Goal: Task Accomplishment & Management: Use online tool/utility

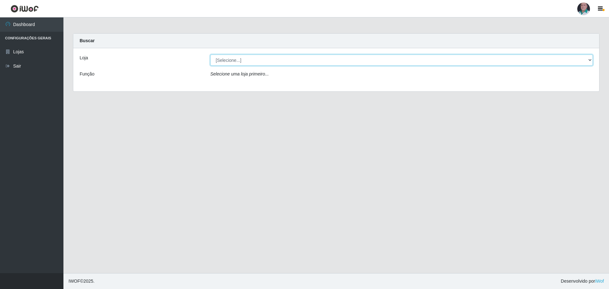
drag, startPoint x: 589, startPoint y: 58, endPoint x: 547, endPoint y: 62, distance: 42.7
click at [589, 58] on select "[Selecione...] Mar Vermelho - Loja 05" at bounding box center [401, 60] width 382 height 11
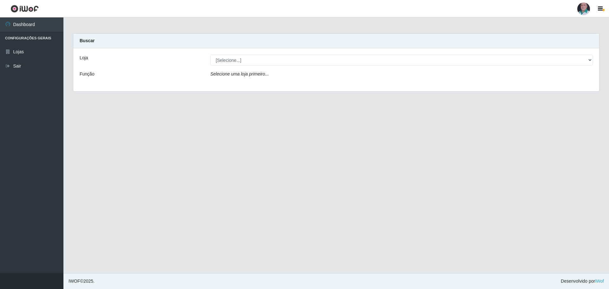
click at [265, 84] on div "Loja [Selecione...] Mar Vermelho - Loja 05 Função Selecione uma loja primeiro..." at bounding box center [336, 69] width 526 height 43
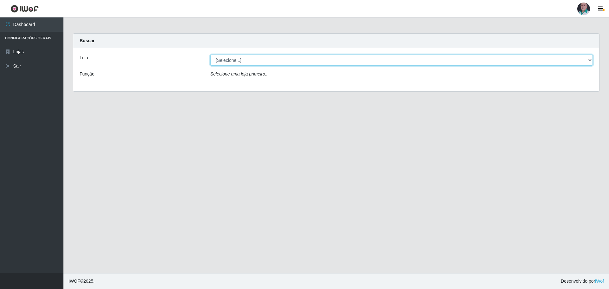
click at [588, 61] on select "[Selecione...] Mar Vermelho - Loja 05" at bounding box center [401, 60] width 382 height 11
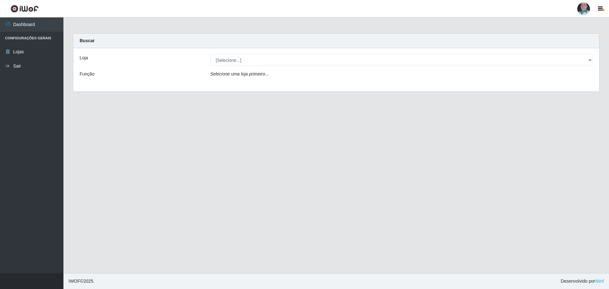
click at [585, 7] on div at bounding box center [583, 9] width 13 height 13
click at [558, 23] on button "Perfil" at bounding box center [570, 22] width 57 height 13
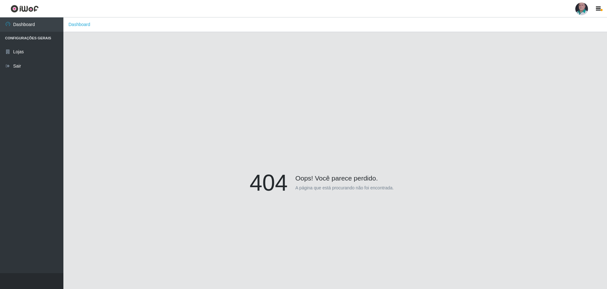
click at [546, 37] on main "Dashboard 404 Oops! Você parece perdido. A página que está procurando não foi e…" at bounding box center [335, 172] width 544 height 311
click at [39, 22] on link "Dashboard" at bounding box center [31, 24] width 63 height 14
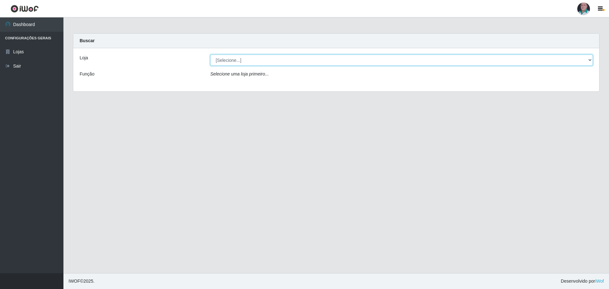
drag, startPoint x: 590, startPoint y: 59, endPoint x: 577, endPoint y: 61, distance: 13.4
click at [590, 59] on select "[Selecione...] Mar Vermelho - Loja 05" at bounding box center [401, 60] width 382 height 11
select select "252"
click at [210, 55] on select "[Selecione...] Mar Vermelho - Loja 05" at bounding box center [401, 60] width 382 height 11
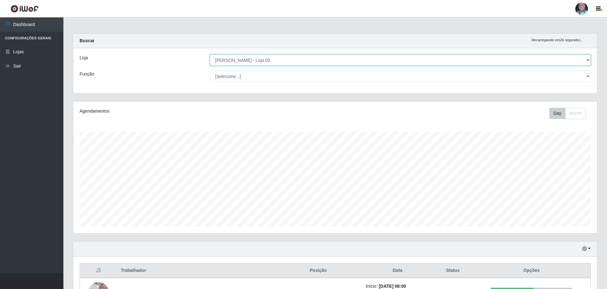
scroll to position [132, 524]
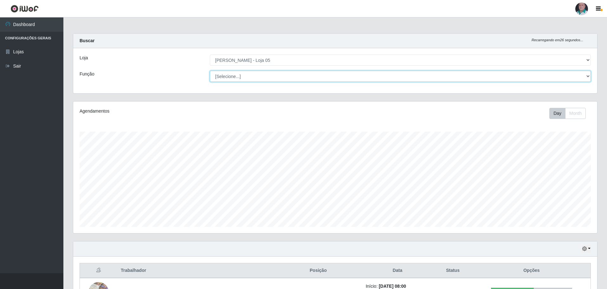
click at [584, 75] on select "[Selecione...] ASG ASG + ASG ++ Auxiliar de Depósito Auxiliar de Depósito + Aux…" at bounding box center [400, 76] width 381 height 11
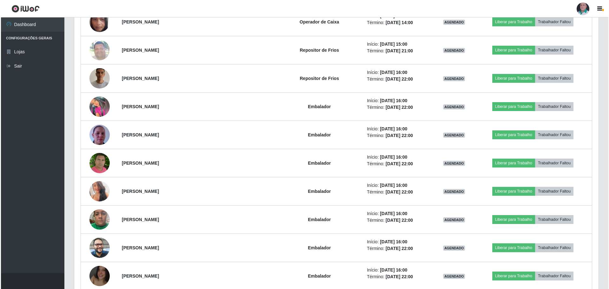
scroll to position [951, 0]
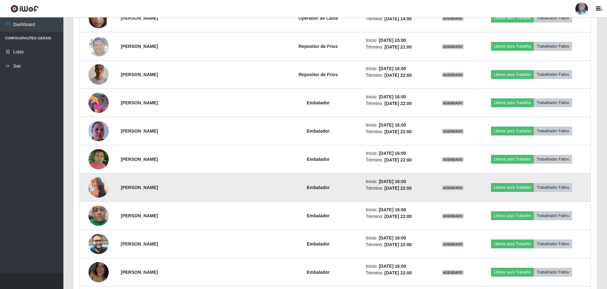
click at [105, 189] on img at bounding box center [98, 187] width 20 height 29
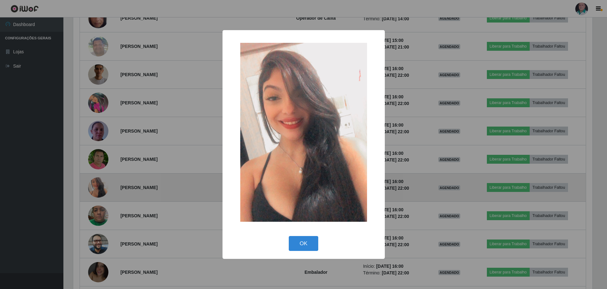
scroll to position [132, 521]
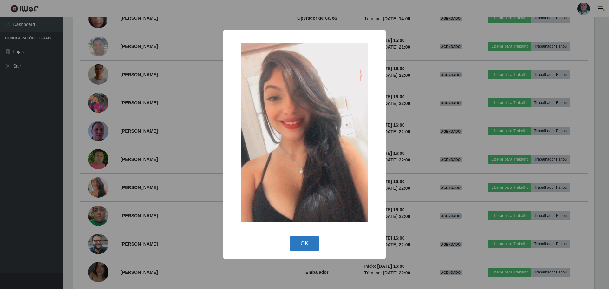
click at [305, 245] on button "OK" at bounding box center [304, 243] width 29 height 15
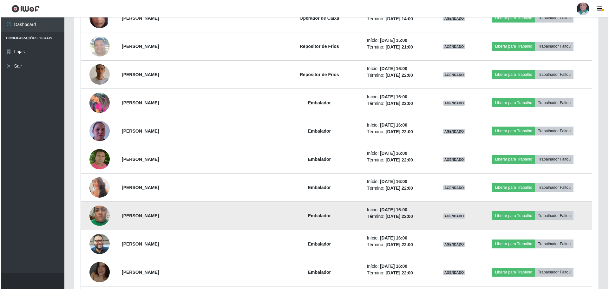
scroll to position [1014, 0]
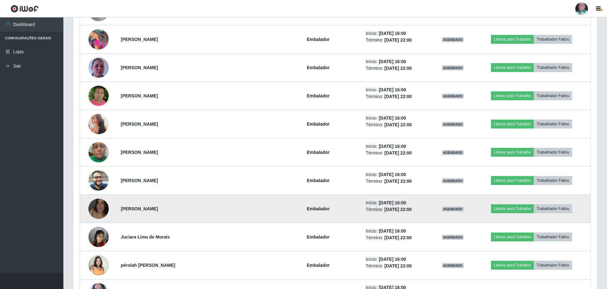
click at [102, 210] on img at bounding box center [98, 208] width 20 height 36
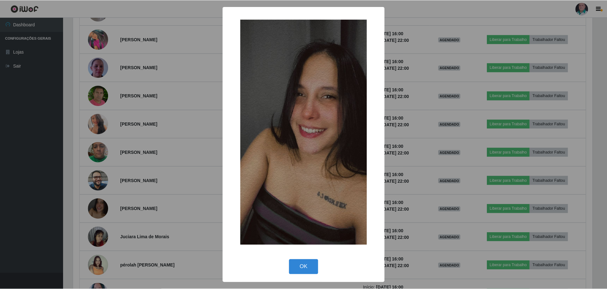
scroll to position [132, 521]
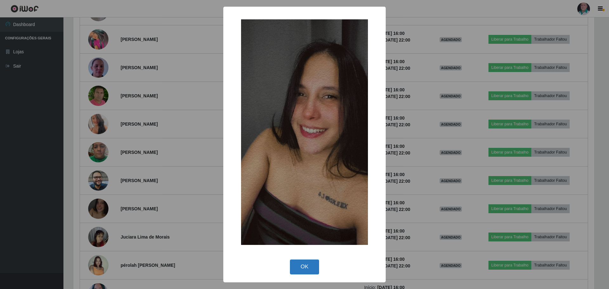
click at [310, 267] on button "OK" at bounding box center [304, 266] width 29 height 15
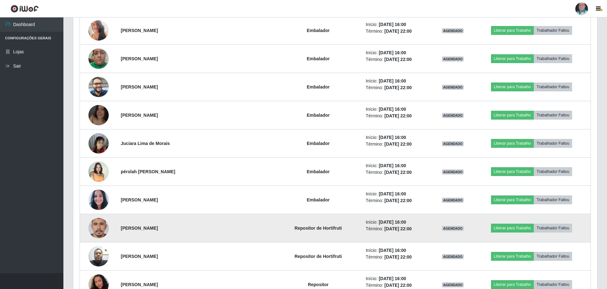
scroll to position [1109, 0]
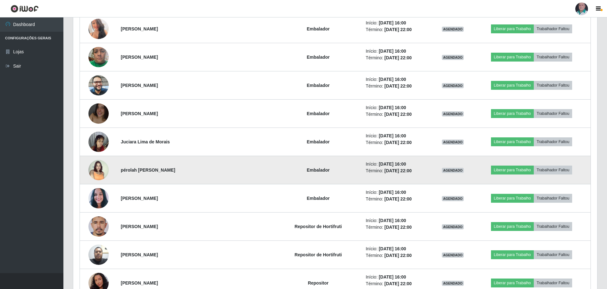
click at [94, 168] on img at bounding box center [98, 170] width 20 height 20
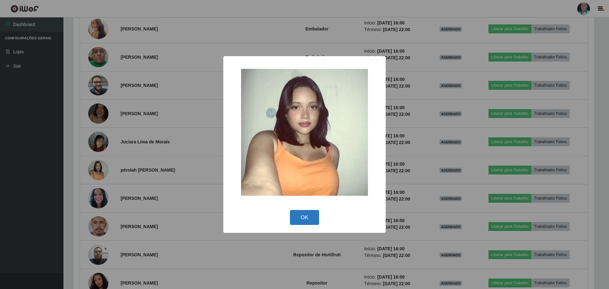
click at [300, 215] on button "OK" at bounding box center [304, 217] width 29 height 15
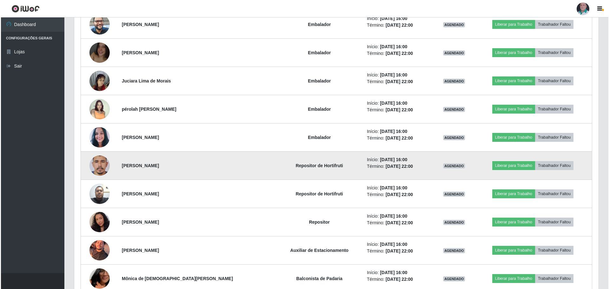
scroll to position [1173, 0]
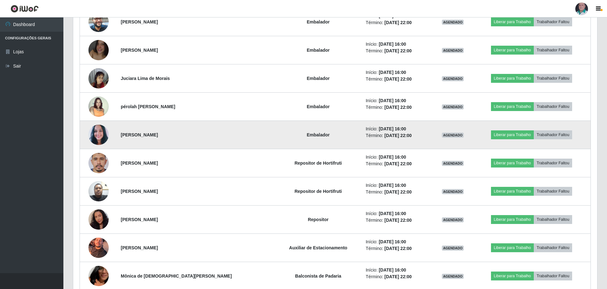
click at [100, 131] on img at bounding box center [98, 134] width 20 height 23
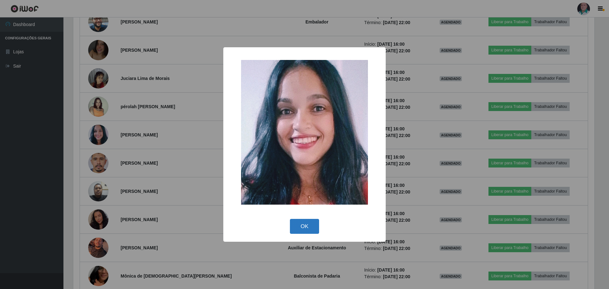
click at [306, 224] on button "OK" at bounding box center [304, 226] width 29 height 15
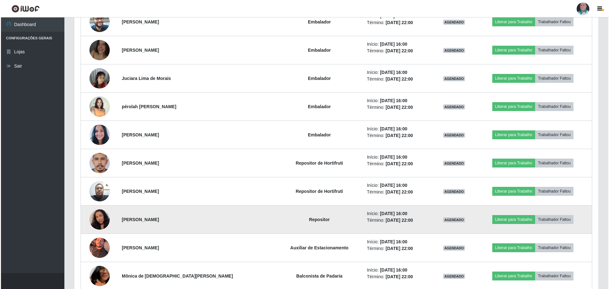
scroll to position [1204, 0]
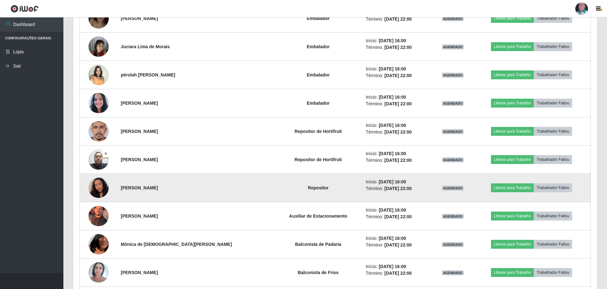
click at [96, 187] on img at bounding box center [98, 188] width 20 height 26
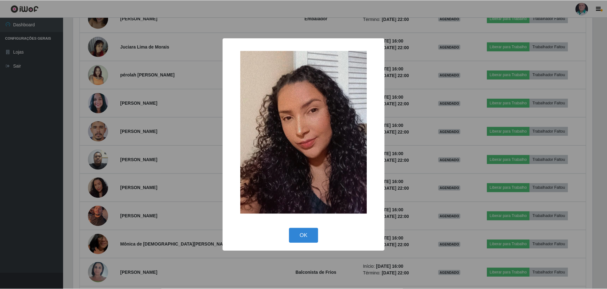
scroll to position [132, 521]
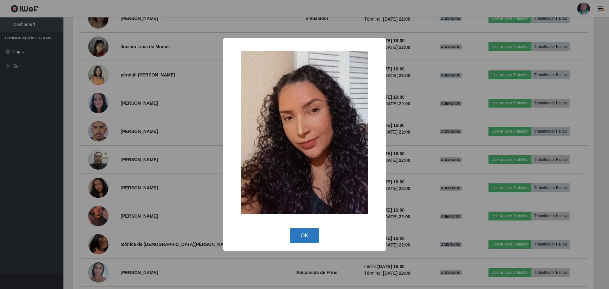
click at [307, 233] on button "OK" at bounding box center [304, 235] width 29 height 15
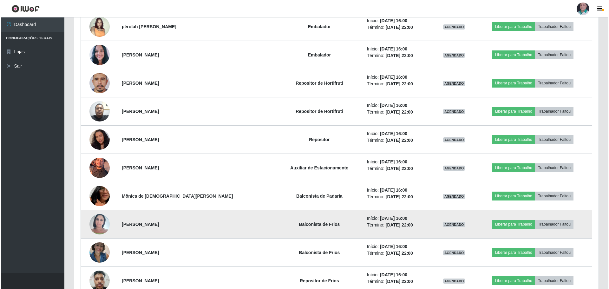
scroll to position [1300, 0]
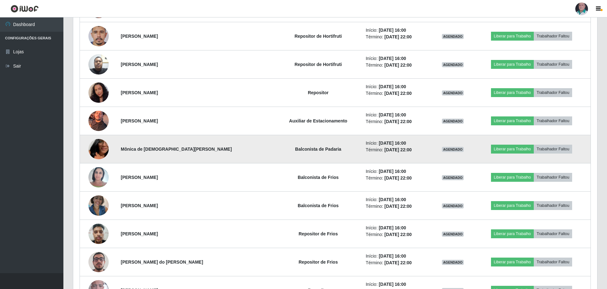
click at [103, 154] on img at bounding box center [98, 149] width 20 height 36
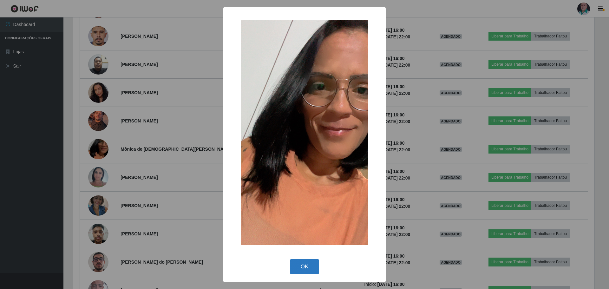
click at [296, 264] on button "OK" at bounding box center [304, 266] width 29 height 15
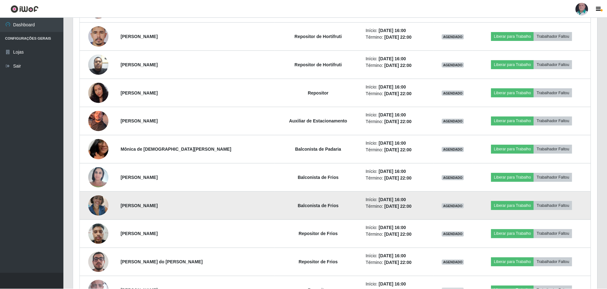
scroll to position [0, 0]
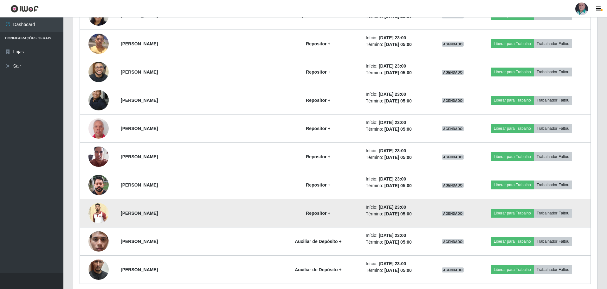
click at [95, 214] on img at bounding box center [98, 213] width 20 height 20
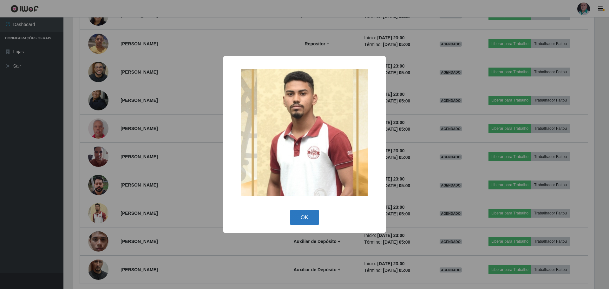
click at [312, 220] on button "OK" at bounding box center [304, 217] width 29 height 15
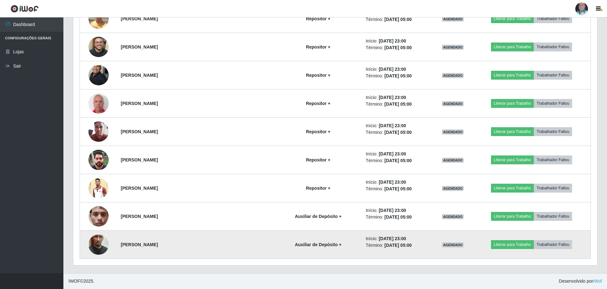
click at [96, 242] on img at bounding box center [98, 244] width 20 height 36
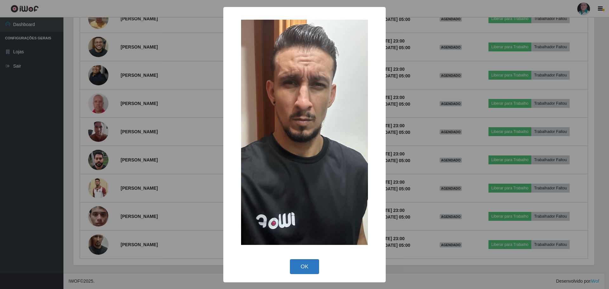
click at [303, 264] on button "OK" at bounding box center [304, 266] width 29 height 15
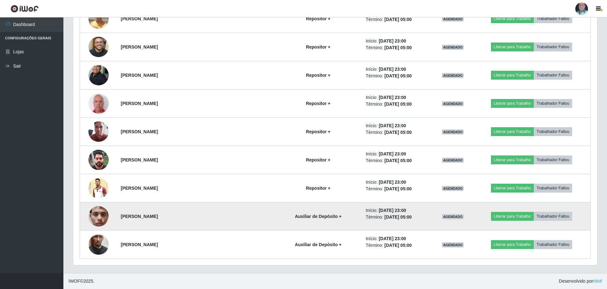
click at [102, 218] on img at bounding box center [98, 215] width 20 height 33
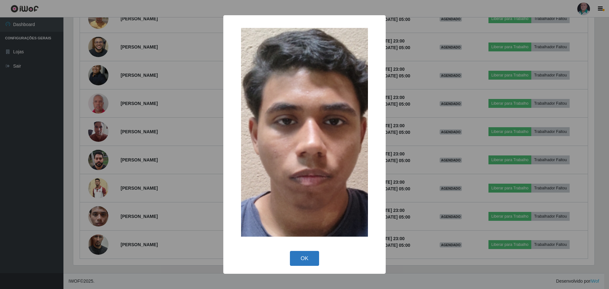
click at [307, 258] on button "OK" at bounding box center [304, 258] width 29 height 15
